Goal: Find specific page/section: Find specific page/section

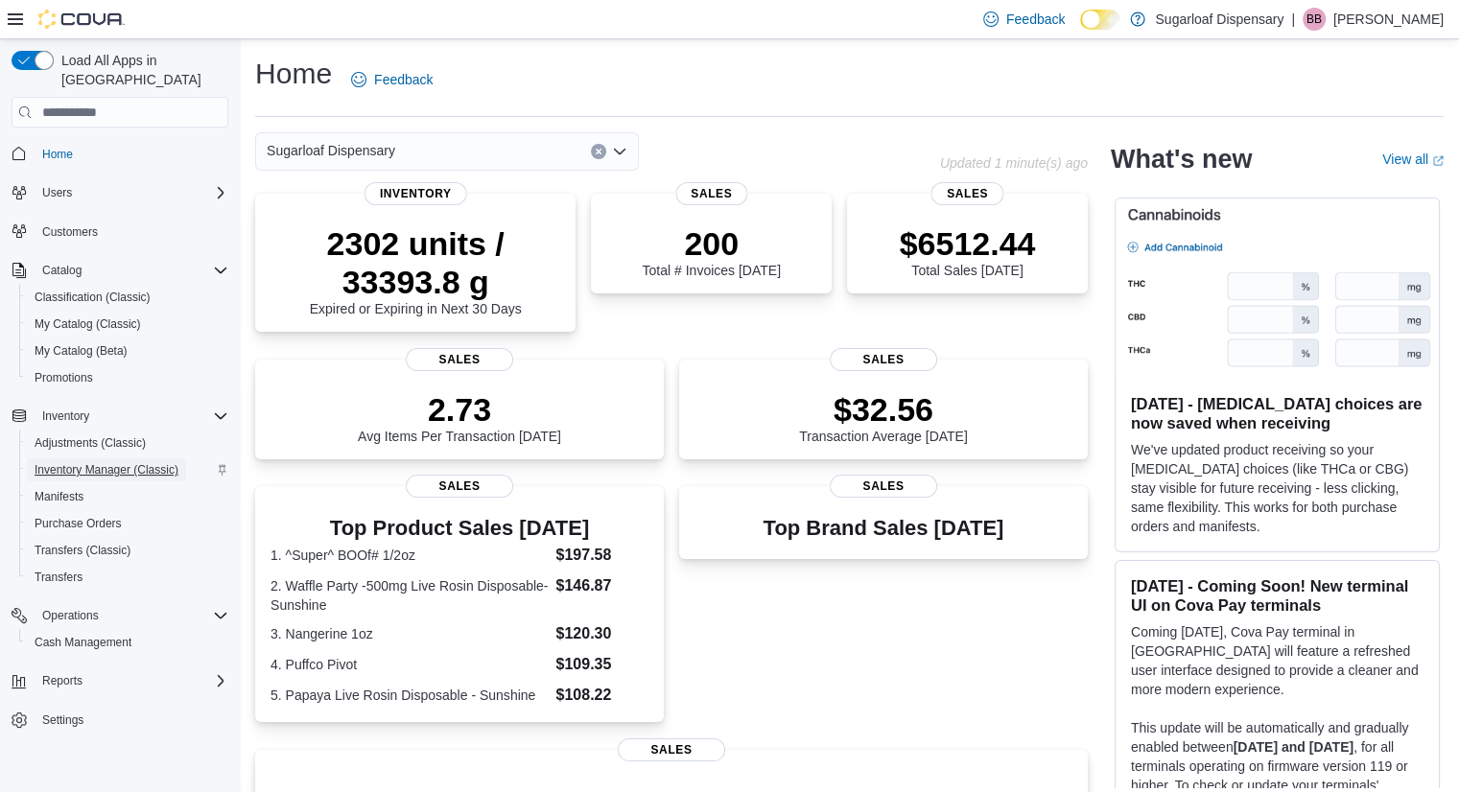
click at [143, 462] on span "Inventory Manager (Classic)" at bounding box center [107, 469] width 144 height 15
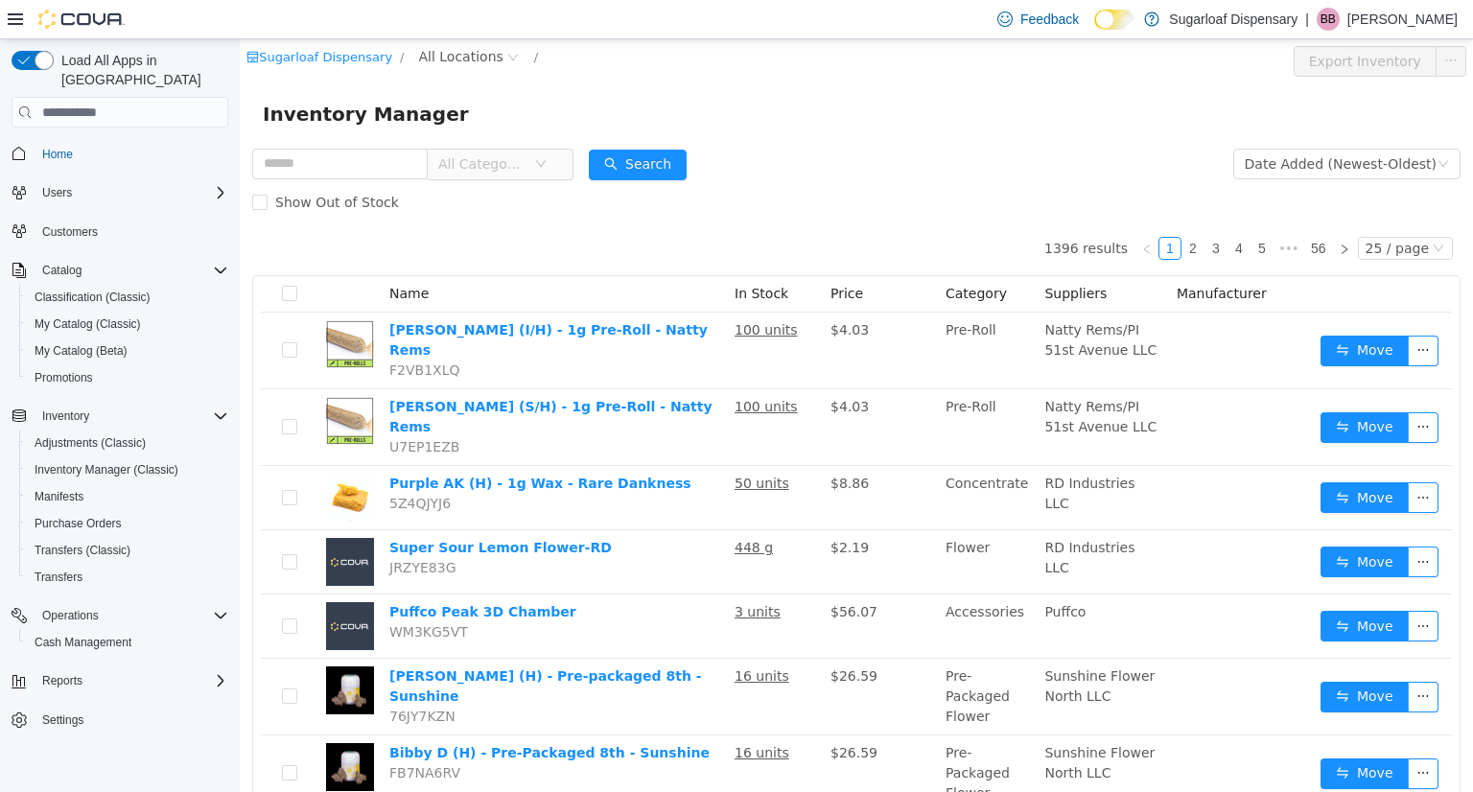
click at [558, 149] on span "All Categories" at bounding box center [492, 164] width 131 height 31
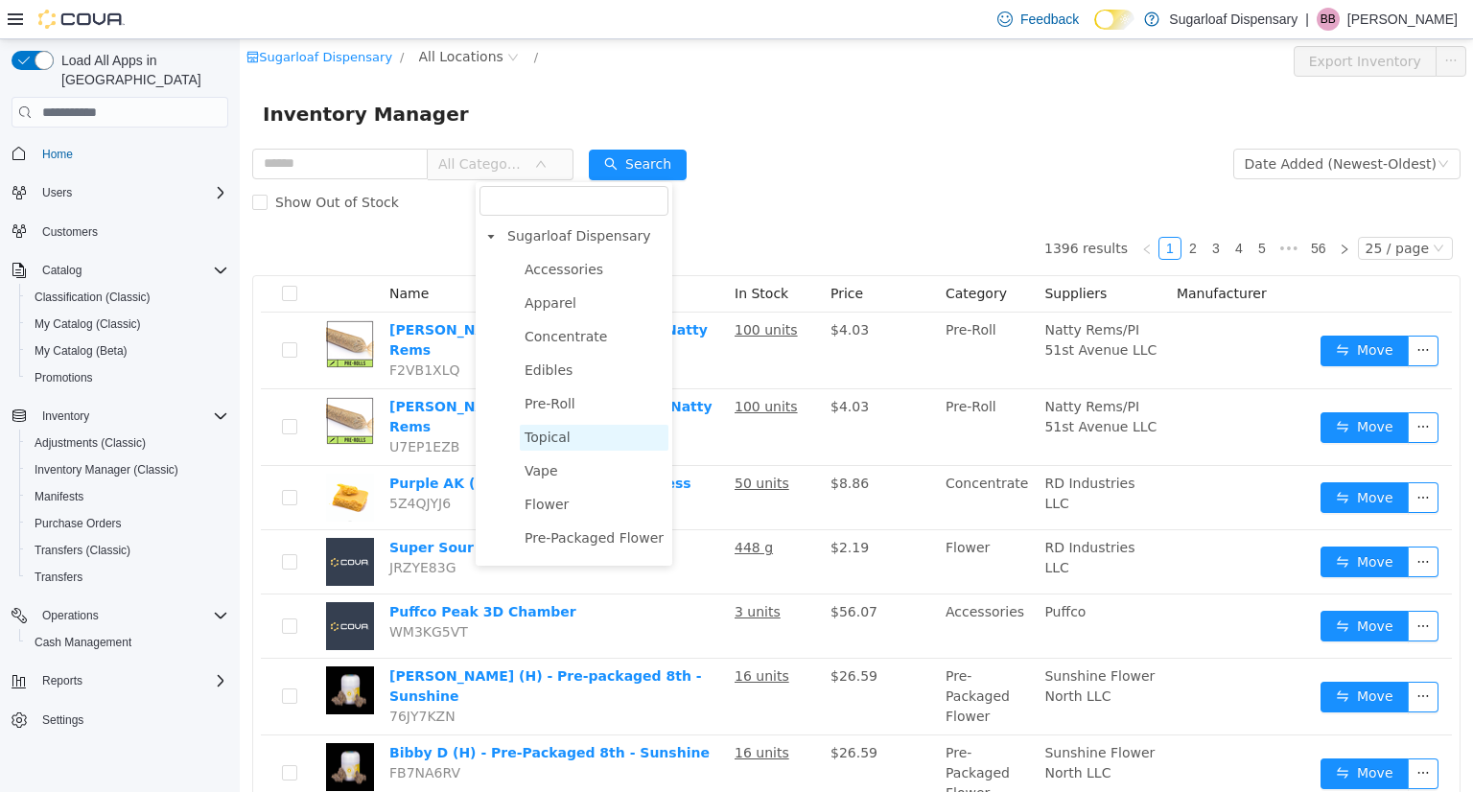
click at [566, 436] on span "Topical" at bounding box center [548, 437] width 46 height 15
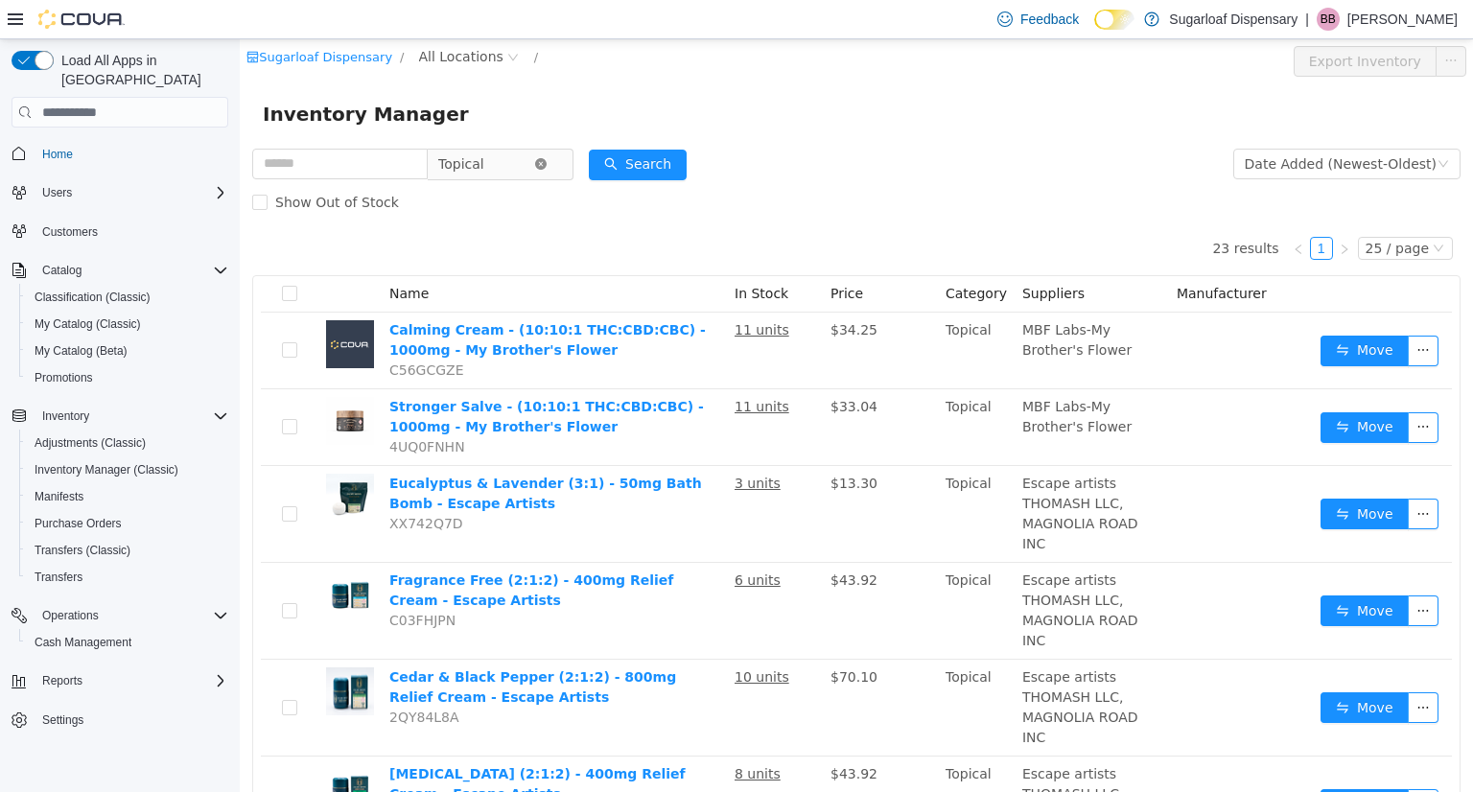
click at [547, 158] on icon "icon: close-circle" at bounding box center [541, 164] width 12 height 12
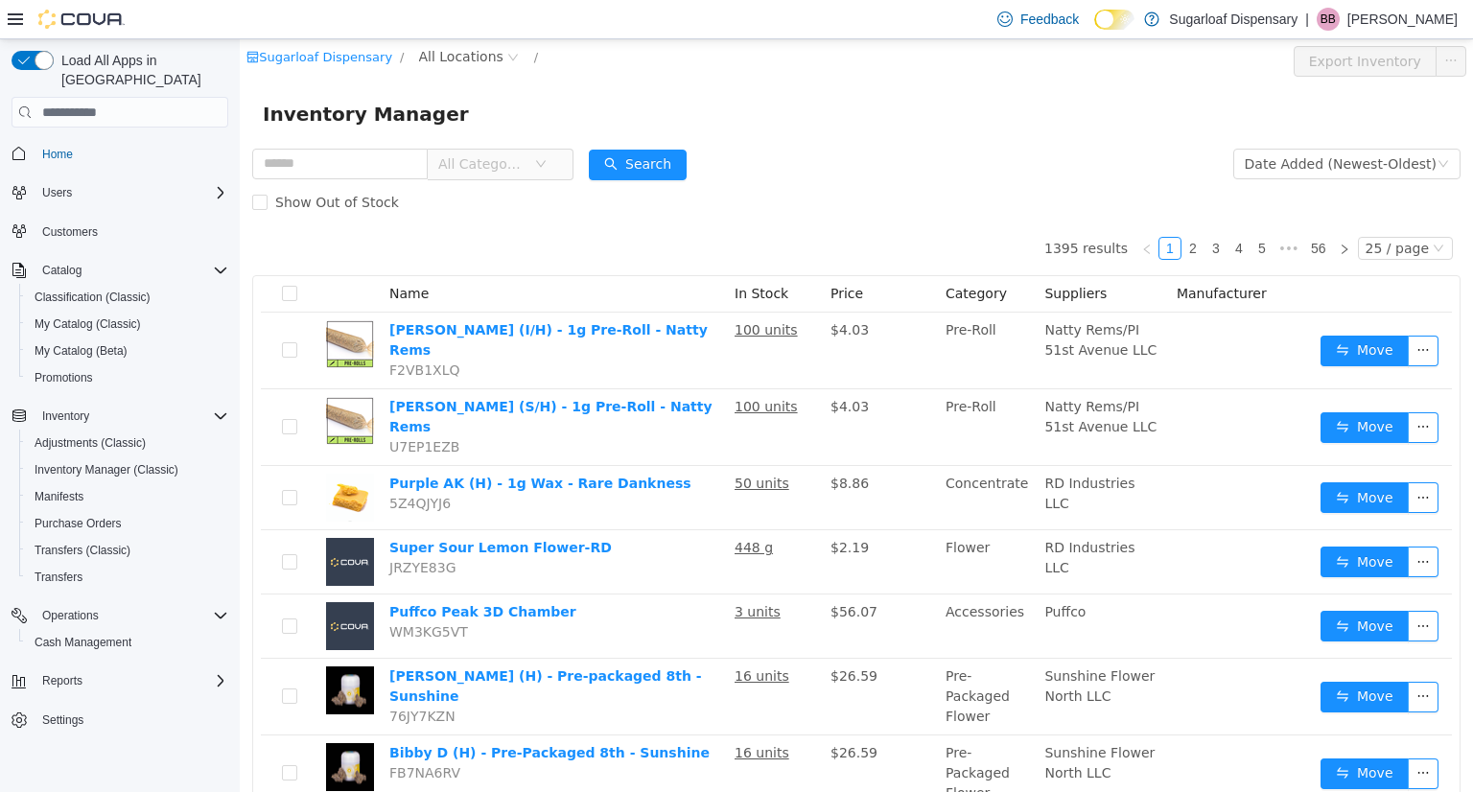
click at [526, 164] on span "All Categories" at bounding box center [481, 163] width 87 height 19
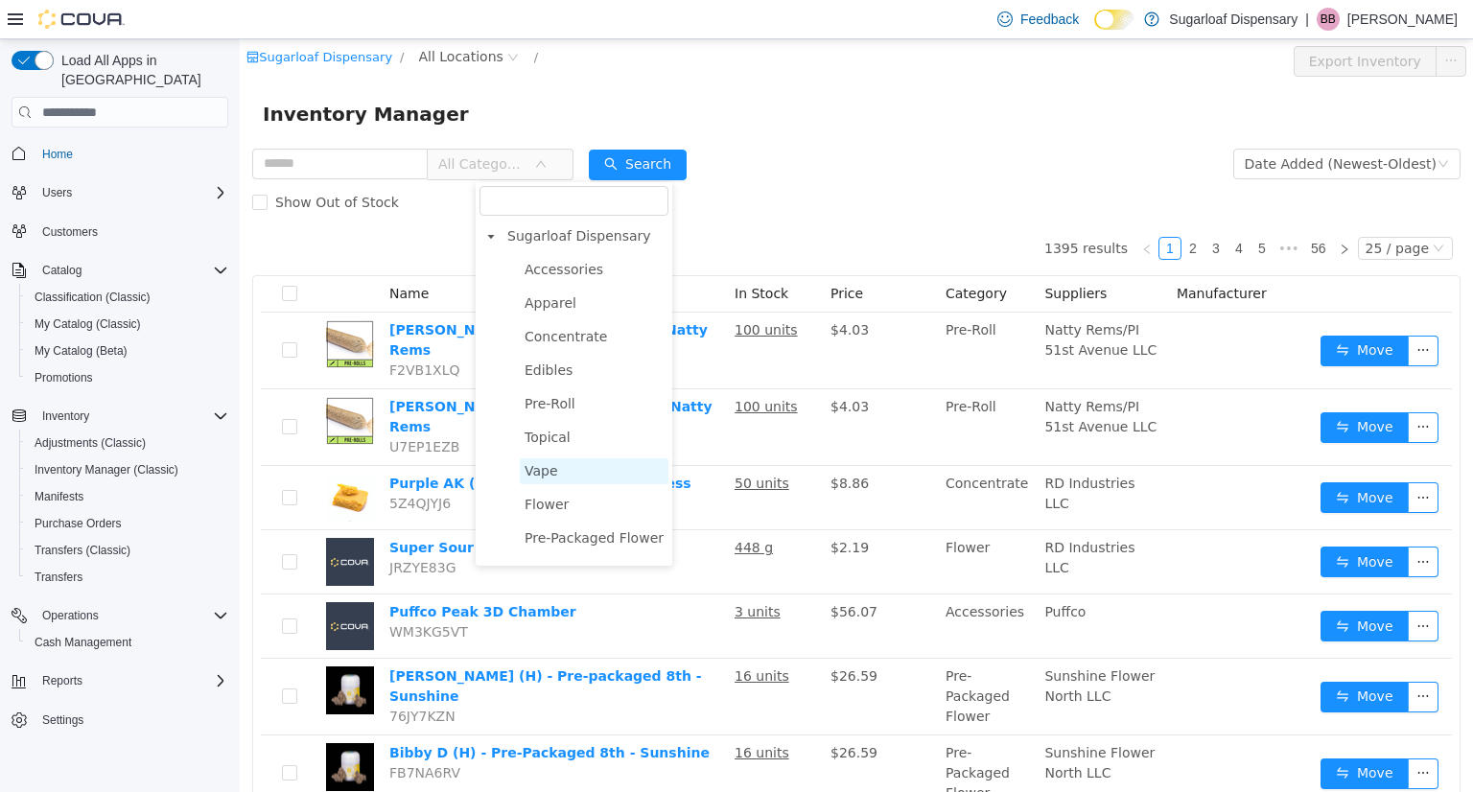
click at [547, 474] on span "Vape" at bounding box center [542, 470] width 34 height 15
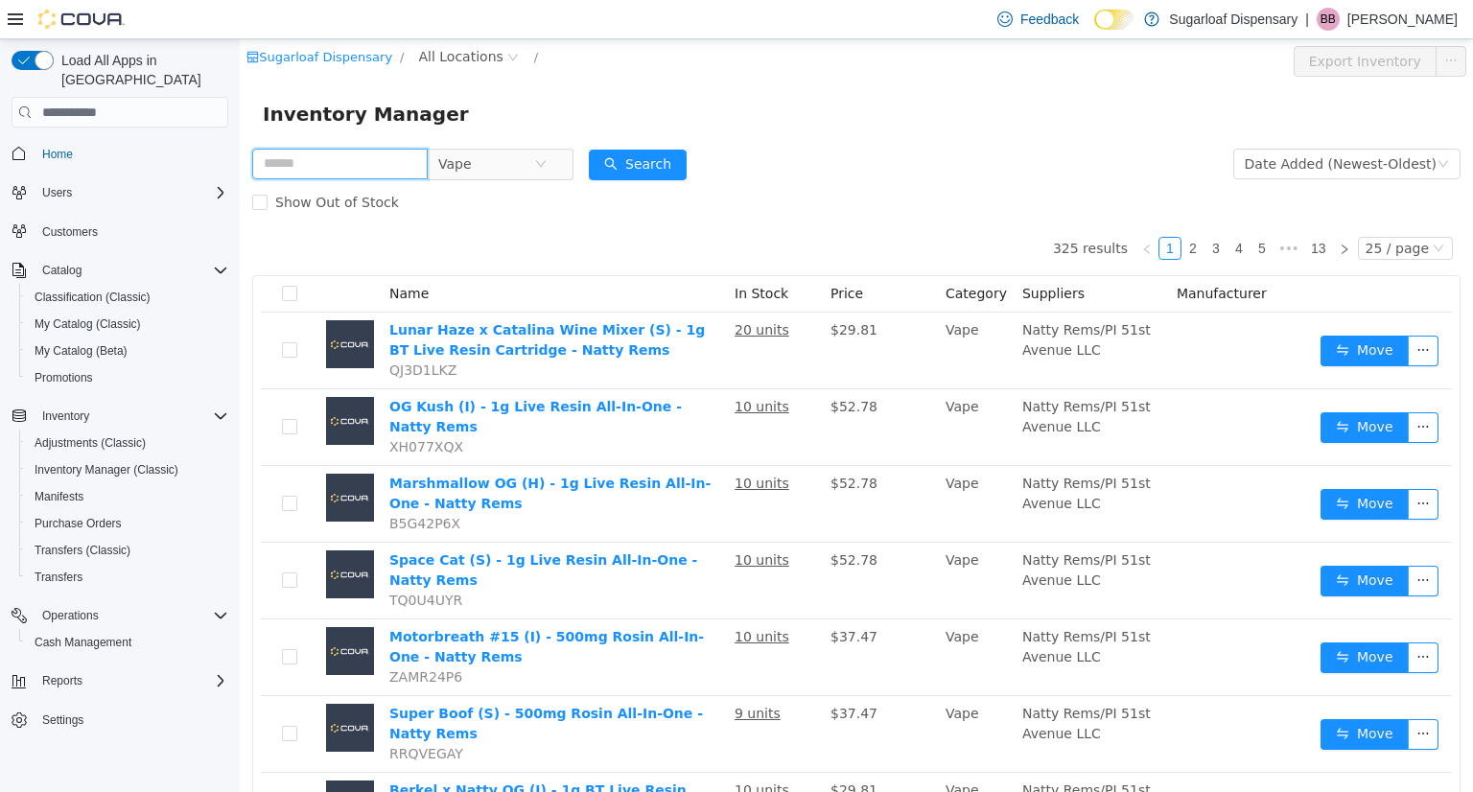
click at [351, 172] on input "text" at bounding box center [340, 164] width 176 height 31
type input "**********"
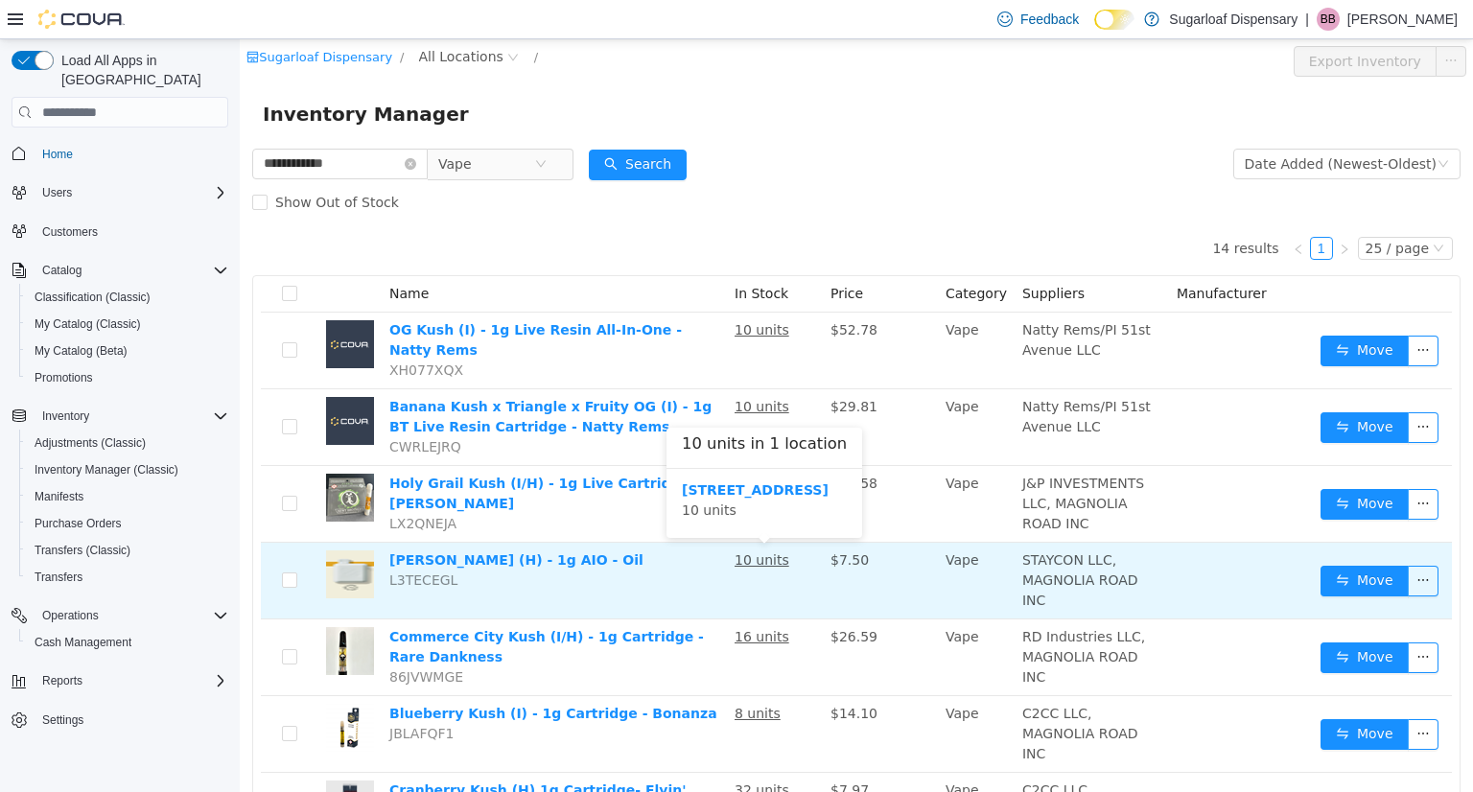
click at [762, 555] on u "10 units" at bounding box center [762, 560] width 55 height 15
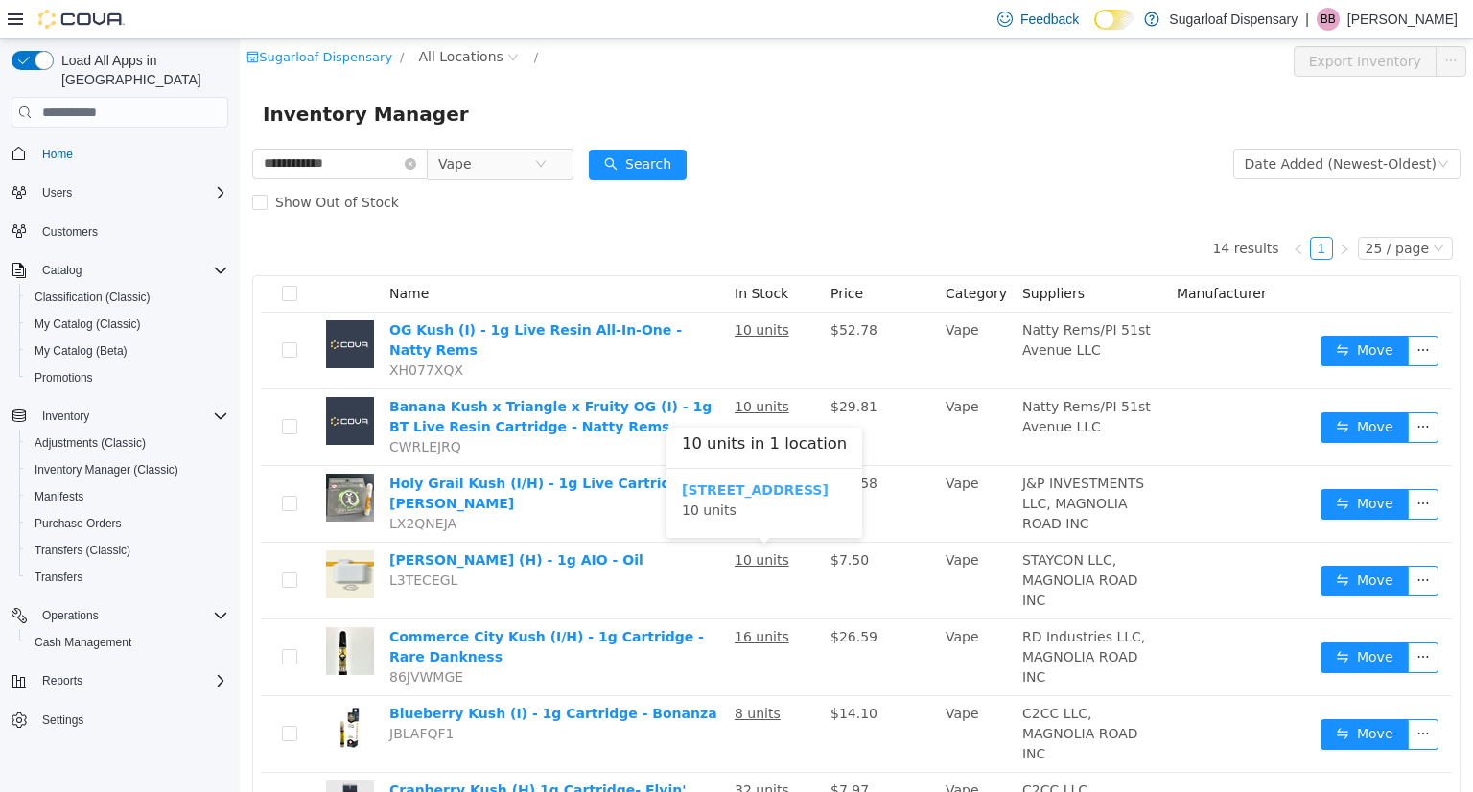
click at [775, 486] on b "[STREET_ADDRESS]" at bounding box center [755, 490] width 147 height 15
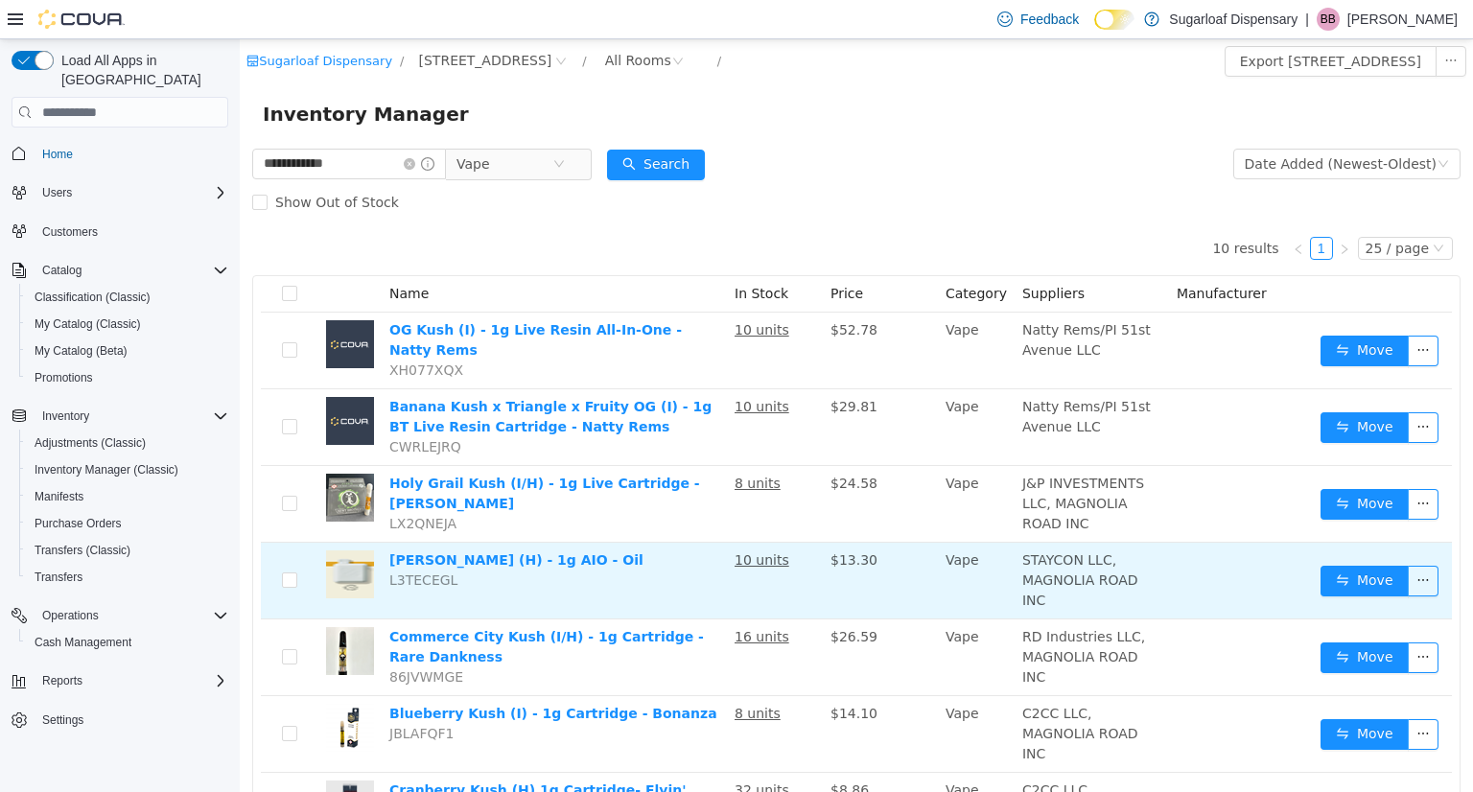
click at [1088, 578] on span "STAYCON LLC, MAGNOLIA ROAD INC" at bounding box center [1081, 581] width 116 height 56
